Goal: Check status: Check status

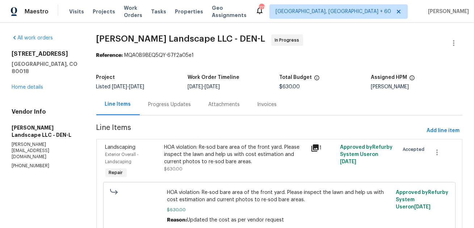
scroll to position [30, 0]
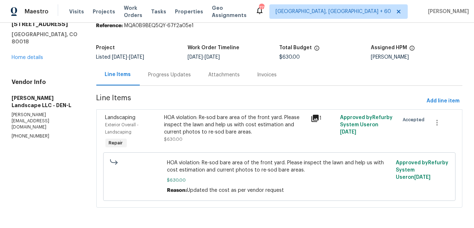
click at [178, 72] on div "Progress Updates" at bounding box center [170, 74] width 43 height 7
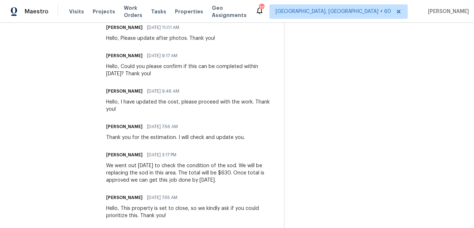
scroll to position [235, 0]
drag, startPoint x: 222, startPoint y: 185, endPoint x: 159, endPoint y: 154, distance: 70.5
click at [159, 154] on div "Trade Partner Updates Udhaya Kumari 09/30/2025 11:01 AM Hello, Please update af…" at bounding box center [190, 119] width 169 height 217
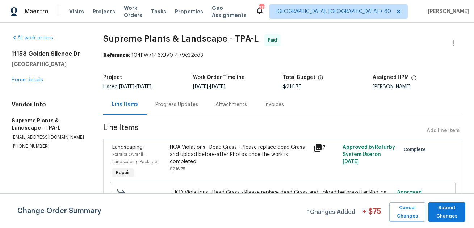
click at [192, 107] on div "Progress Updates" at bounding box center [176, 104] width 43 height 7
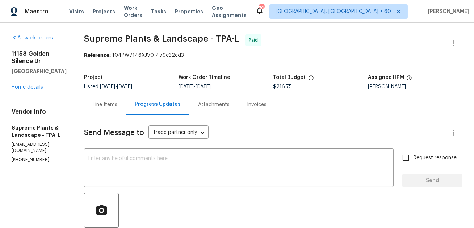
click at [109, 111] on div "Line Items" at bounding box center [105, 104] width 42 height 21
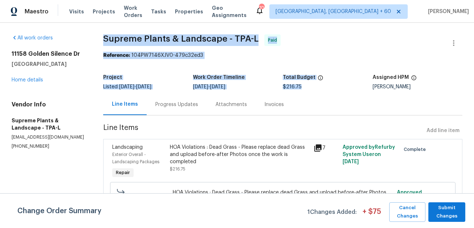
drag, startPoint x: 103, startPoint y: 40, endPoint x: 308, endPoint y: 91, distance: 211.1
click at [308, 91] on div "All work orders 11158 Golden Silence Dr Riverview, FL 33579 Home details Vendor…" at bounding box center [237, 140] width 474 height 235
copy section "Supreme Plants & Landscape - TPA-L Paid Reference: 104PW7146XJV0-479c32ed3 Proj…"
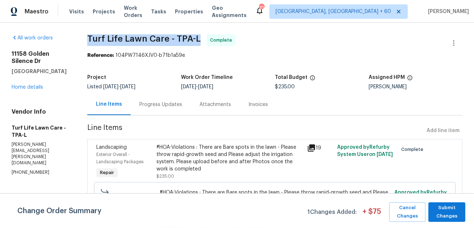
drag, startPoint x: 85, startPoint y: 38, endPoint x: 199, endPoint y: 40, distance: 114.5
click at [199, 40] on div "All work orders 11158 Golden Silence Dr Riverview, FL 33579 Home details Vendor…" at bounding box center [237, 144] width 474 height 242
copy span "Turf Life Lawn Care - TPA-L"
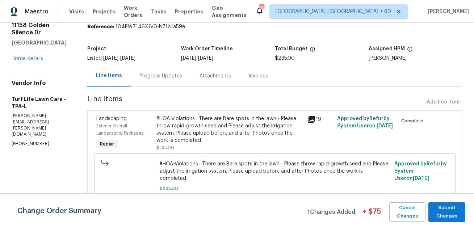
scroll to position [30, 0]
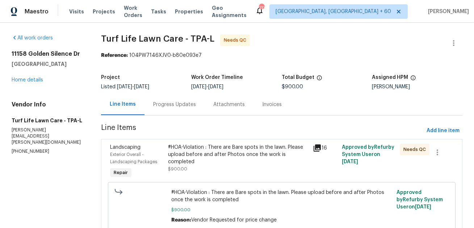
click at [175, 107] on div "Progress Updates" at bounding box center [174, 104] width 43 height 7
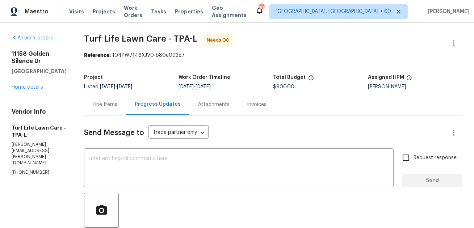
click at [93, 102] on div "Line Items" at bounding box center [105, 104] width 25 height 7
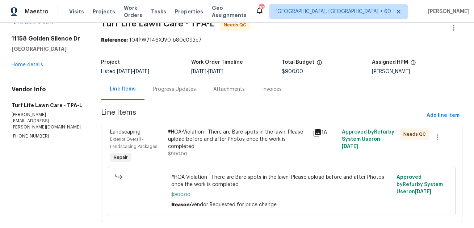
scroll to position [14, 0]
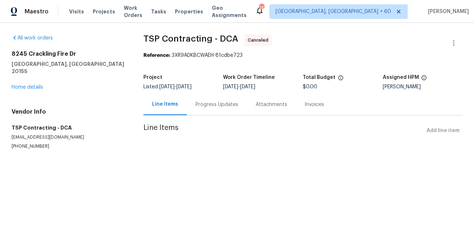
click at [215, 105] on div "Progress Updates" at bounding box center [217, 104] width 43 height 7
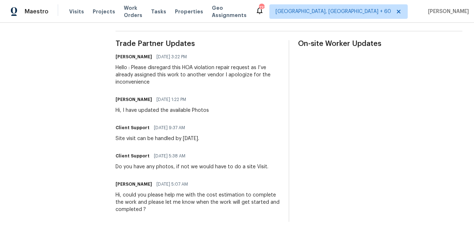
scroll to position [211, 0]
